Goal: Task Accomplishment & Management: Complete application form

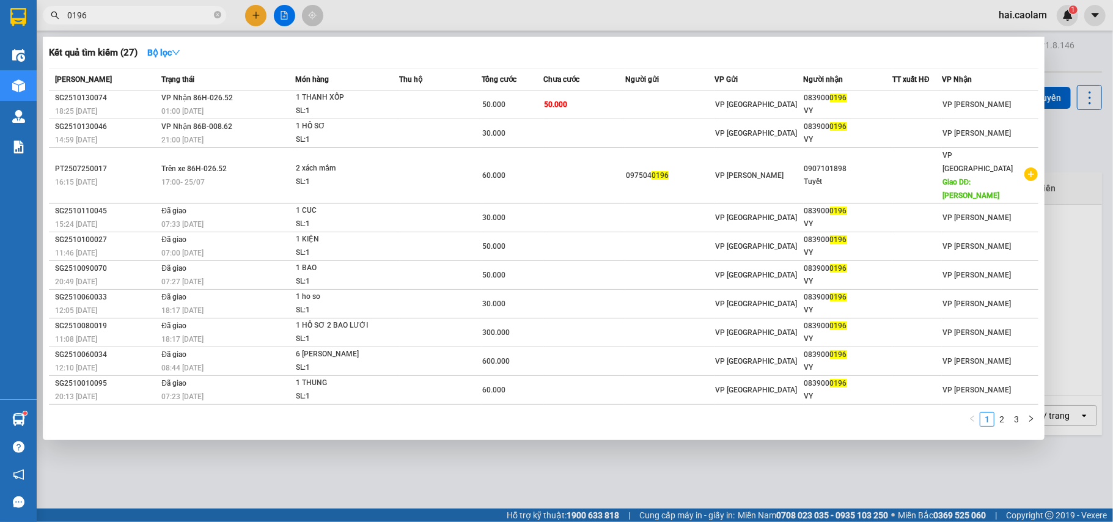
click at [257, 6] on div at bounding box center [556, 261] width 1113 height 522
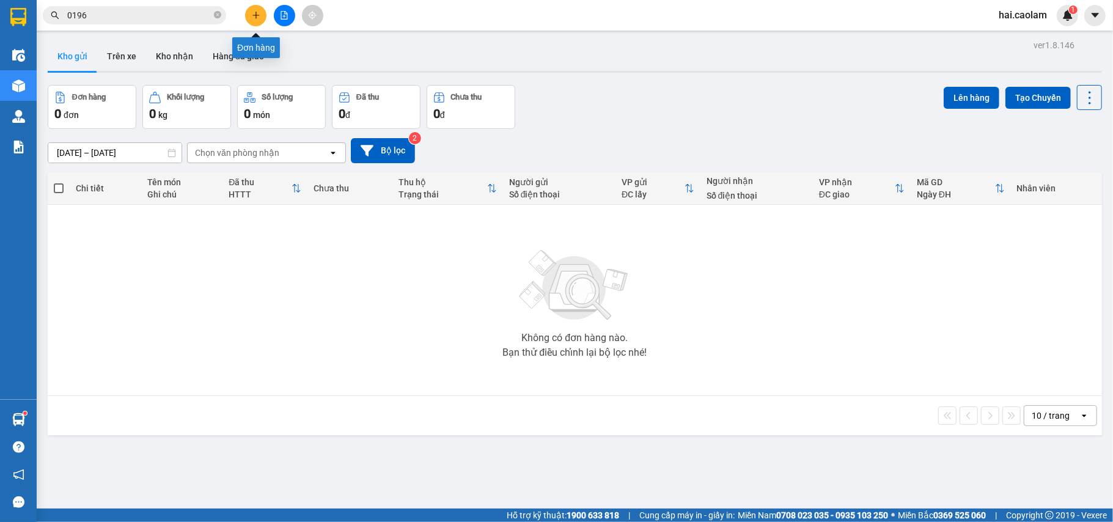
click at [257, 17] on icon "plus" at bounding box center [256, 15] width 9 height 9
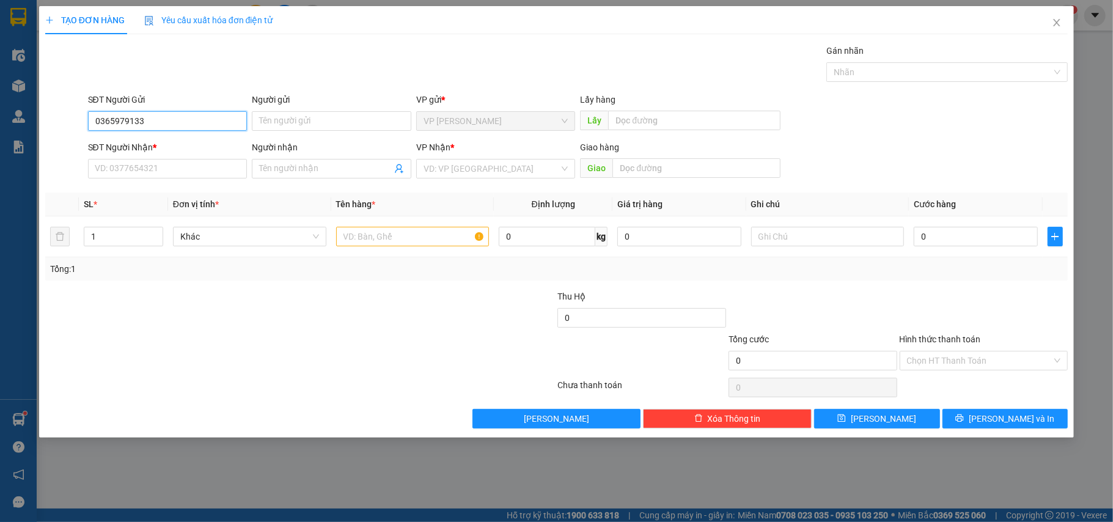
type input "0365979133"
click at [171, 181] on div "SĐT Người Nhận * VD: 0377654321" at bounding box center [167, 162] width 159 height 43
click at [188, 170] on input "SĐT Người Nhận *" at bounding box center [167, 169] width 159 height 20
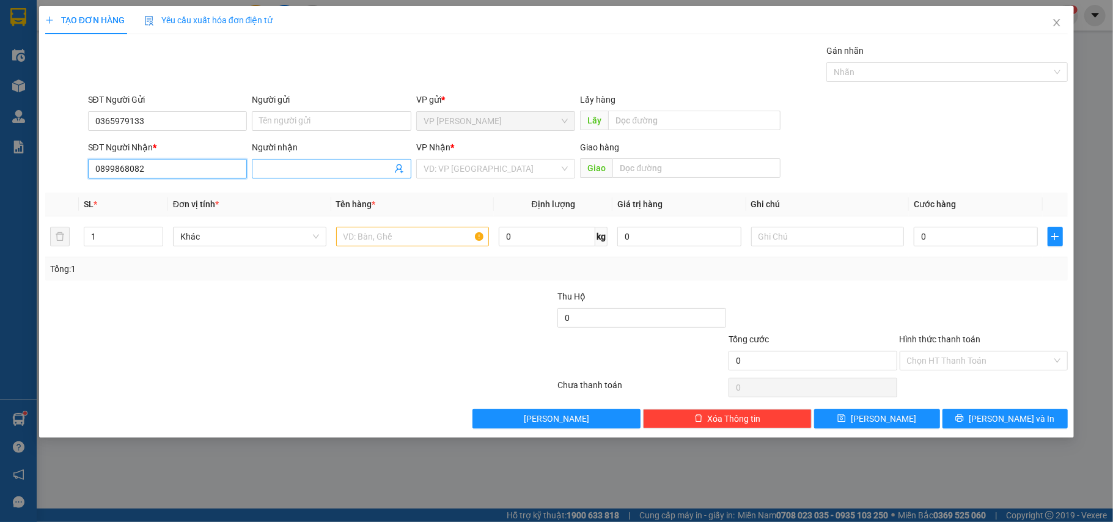
type input "0899868082"
click at [329, 167] on input "Người nhận" at bounding box center [325, 168] width 133 height 13
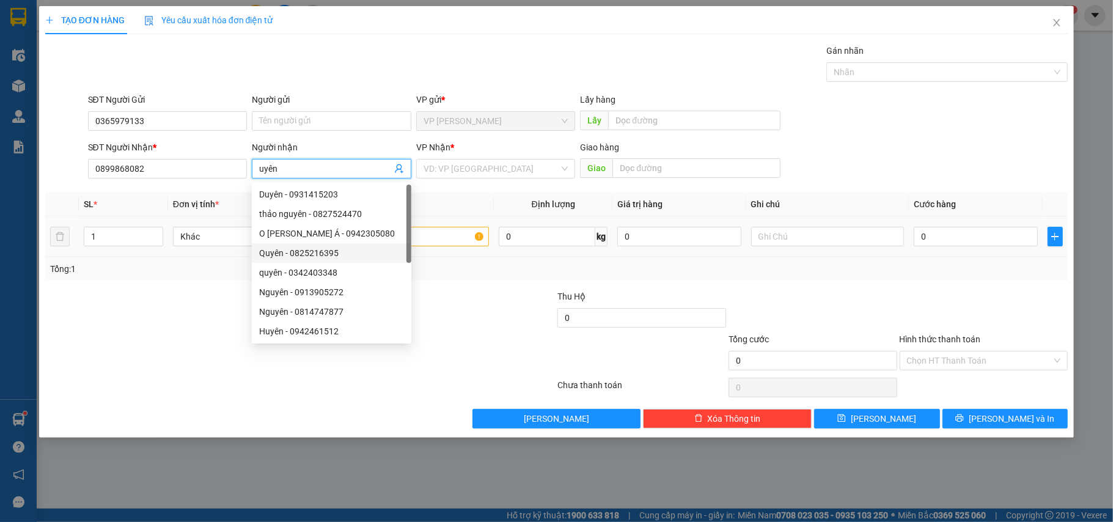
type input "uyên"
click at [451, 243] on input "text" at bounding box center [412, 237] width 153 height 20
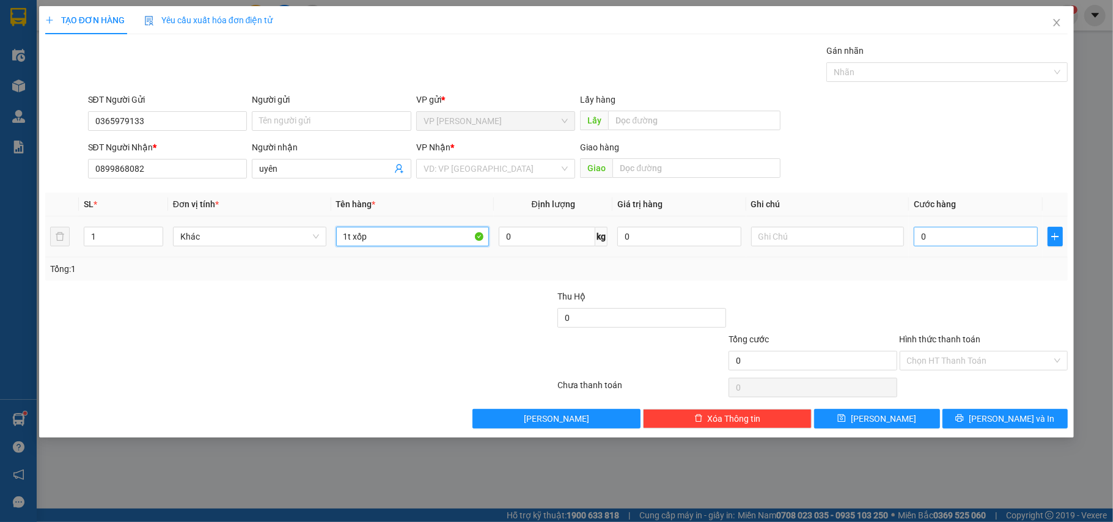
type input "1t xốp"
click at [995, 240] on input "0" at bounding box center [974, 237] width 123 height 20
type input "4"
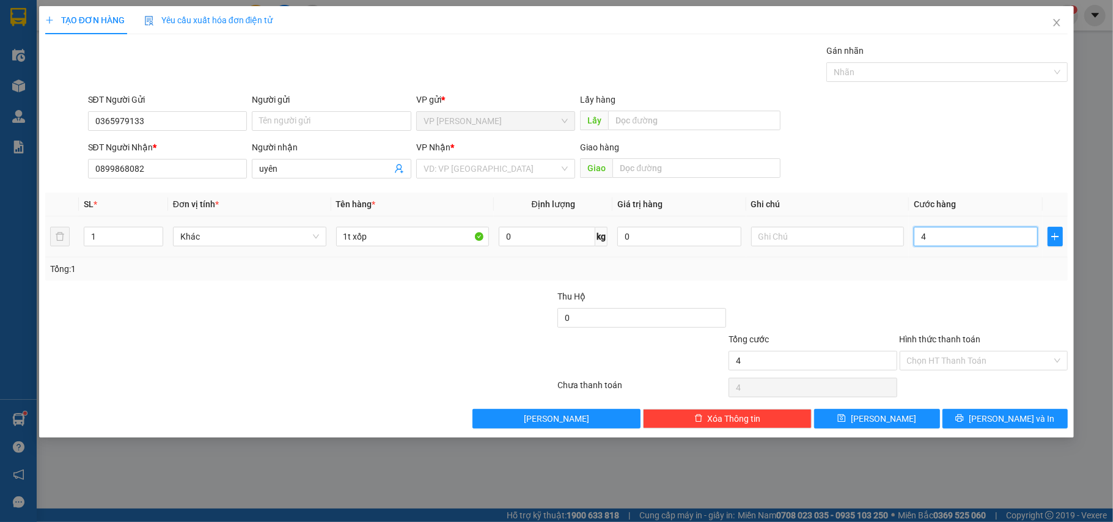
type input "40"
type input "40.000"
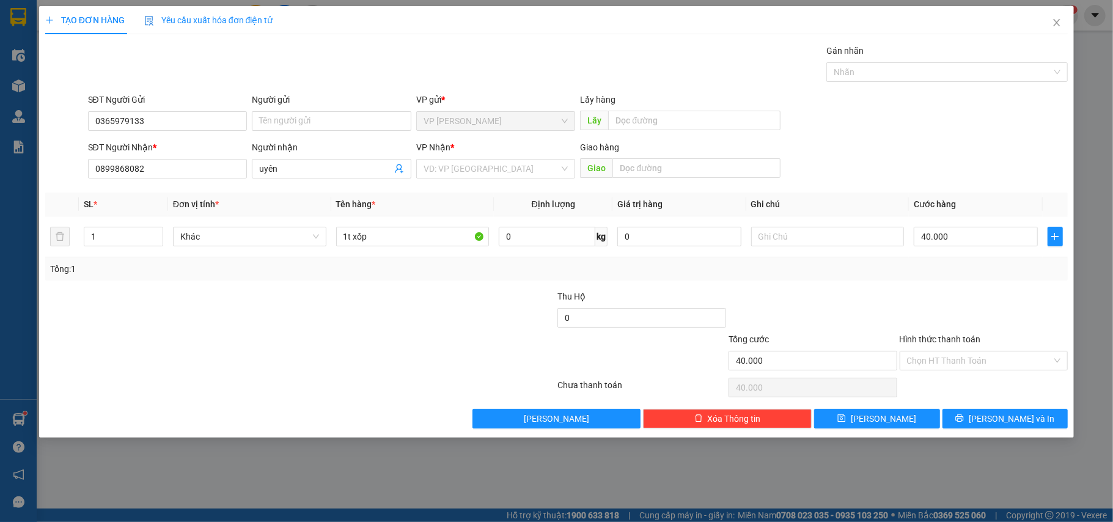
drag, startPoint x: 939, startPoint y: 283, endPoint x: 825, endPoint y: 279, distance: 114.3
click at [938, 284] on div "Transit Pickup Surcharge Ids Transit Deliver Surcharge Ids Transit Deliver Surc…" at bounding box center [556, 236] width 1023 height 384
click at [489, 169] on input "search" at bounding box center [491, 168] width 136 height 18
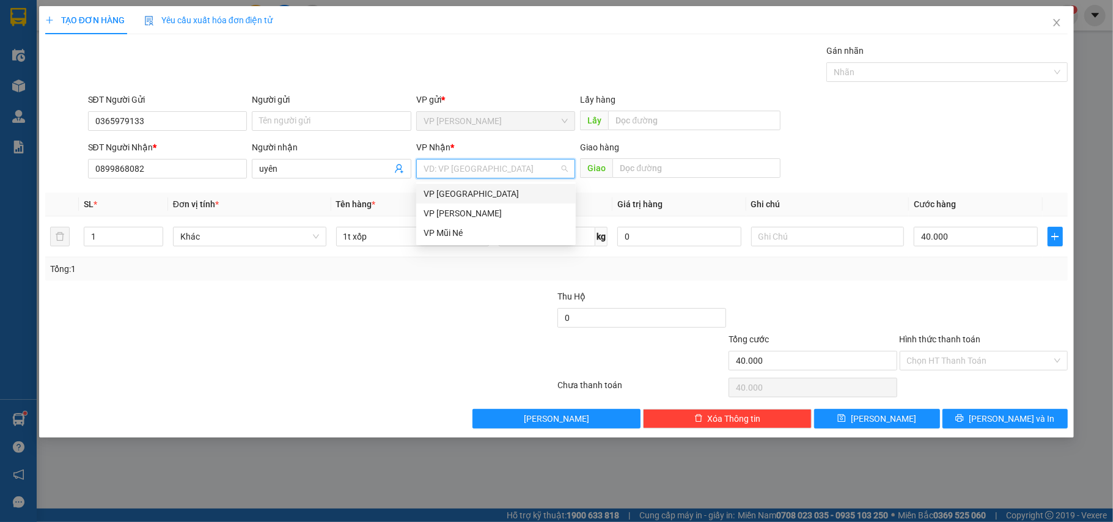
click at [453, 199] on div "VP [GEOGRAPHIC_DATA]" at bounding box center [495, 193] width 145 height 13
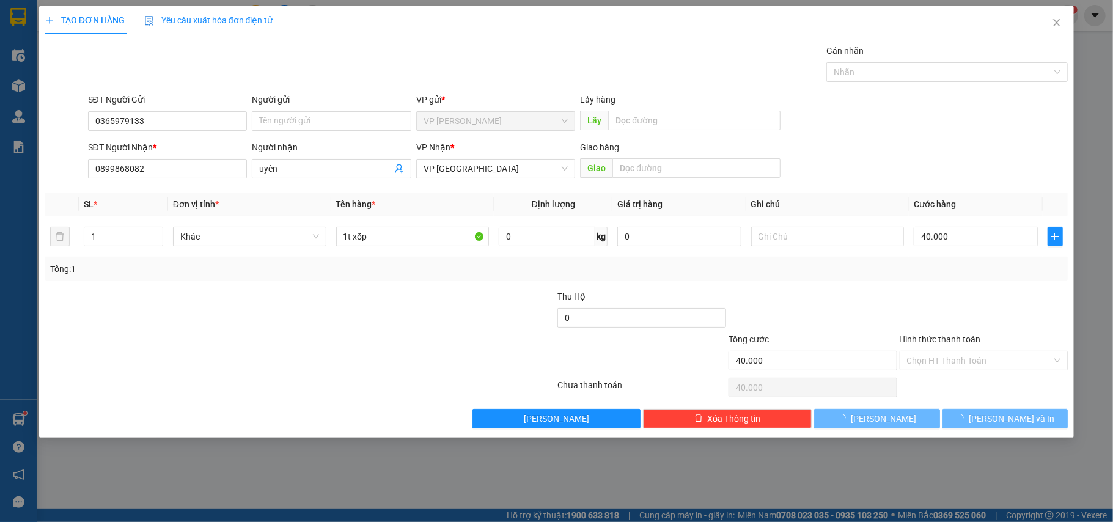
drag, startPoint x: 447, startPoint y: 304, endPoint x: 831, endPoint y: 396, distance: 394.6
click at [447, 304] on div at bounding box center [470, 311] width 171 height 43
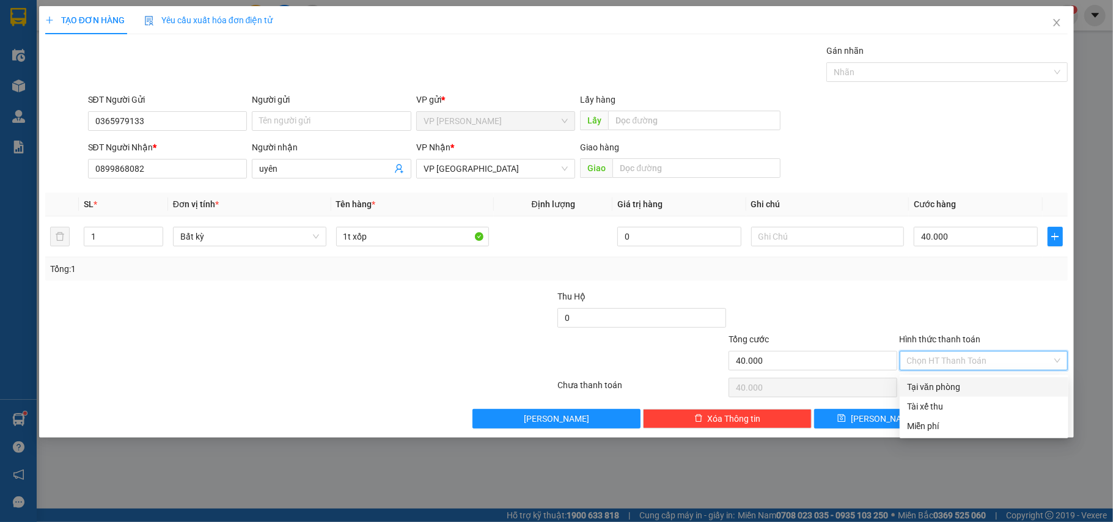
click at [936, 362] on input "Hình thức thanh toán" at bounding box center [979, 360] width 145 height 18
click at [935, 385] on div "Tại văn phòng" at bounding box center [984, 386] width 154 height 13
type input "0"
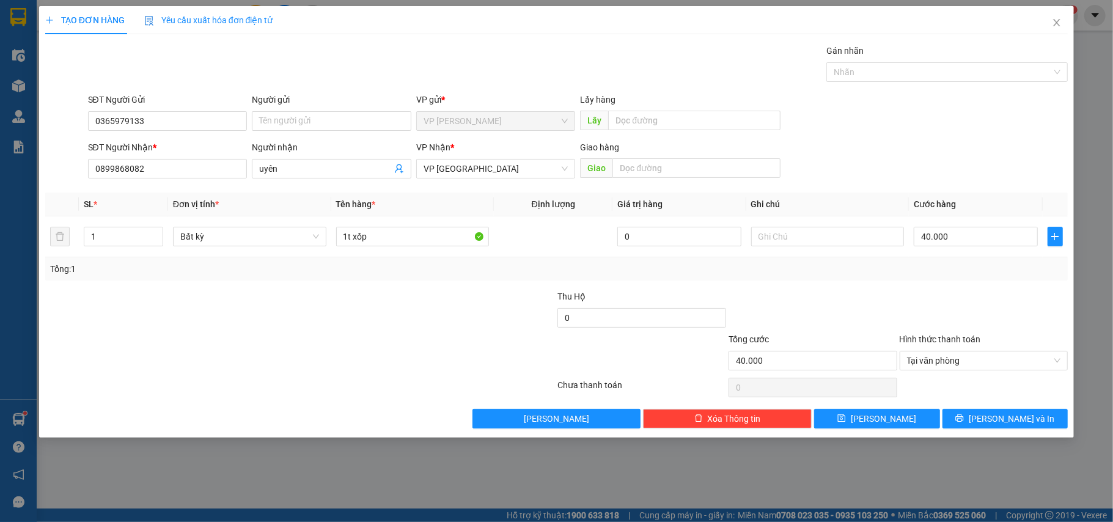
click at [885, 312] on div at bounding box center [812, 311] width 171 height 43
click at [979, 420] on button "[PERSON_NAME] và In" at bounding box center [1005, 419] width 126 height 20
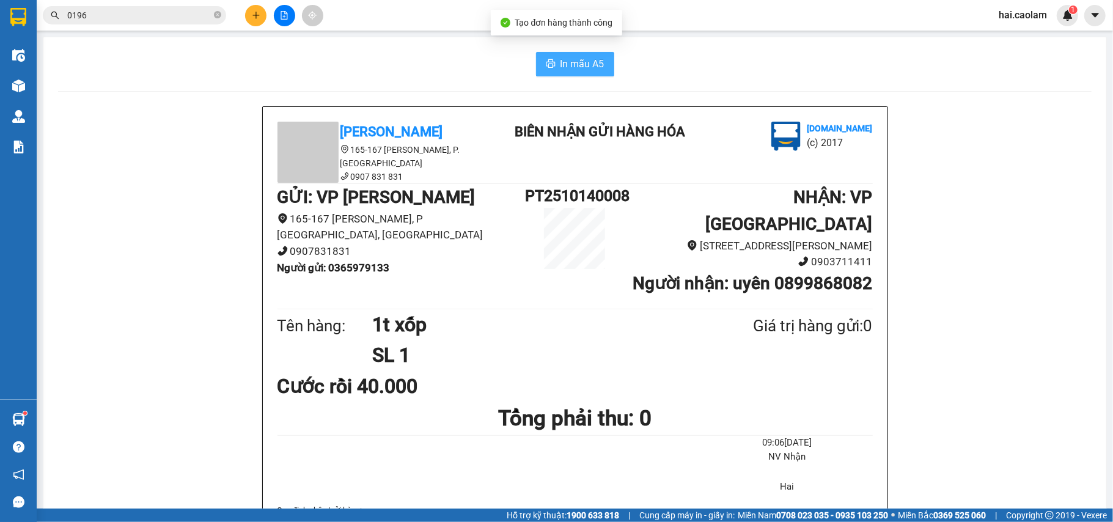
drag, startPoint x: 585, startPoint y: 65, endPoint x: 582, endPoint y: 71, distance: 6.8
click at [582, 70] on span "In mẫu A5" at bounding box center [582, 63] width 44 height 15
